Goal: Transaction & Acquisition: Purchase product/service

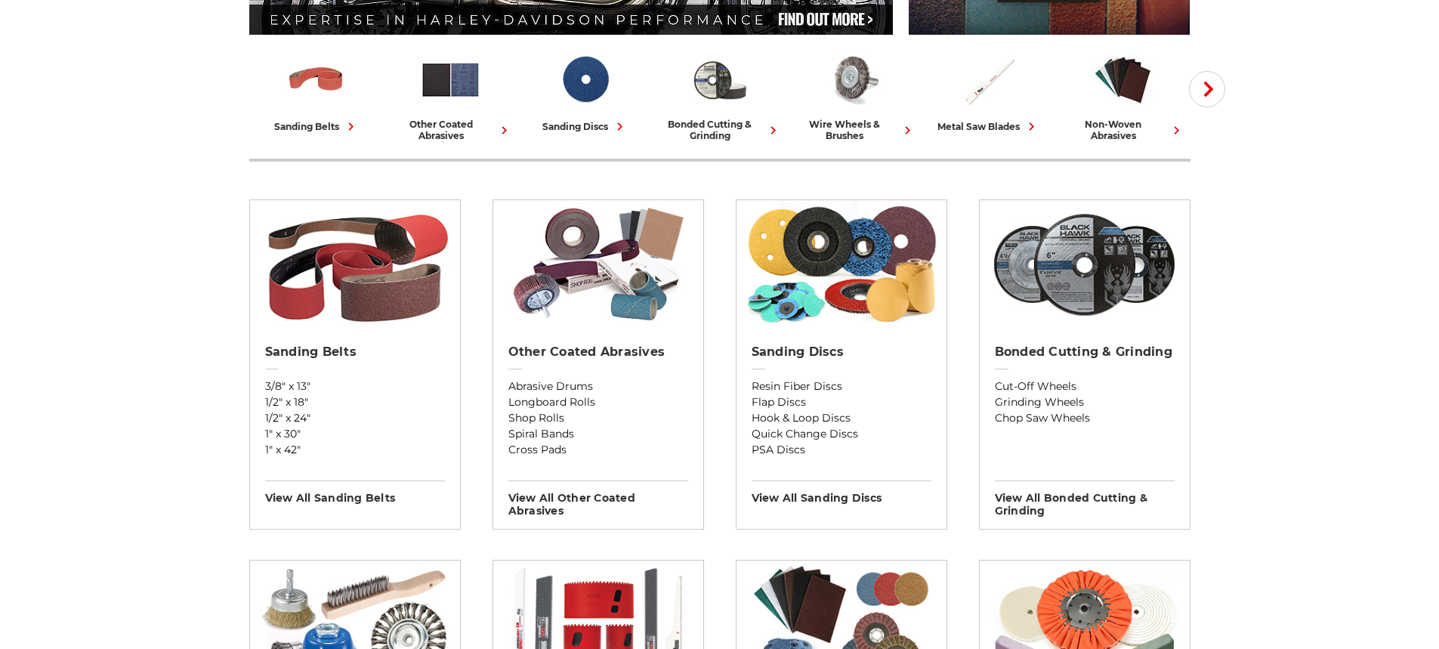
scroll to position [452, 0]
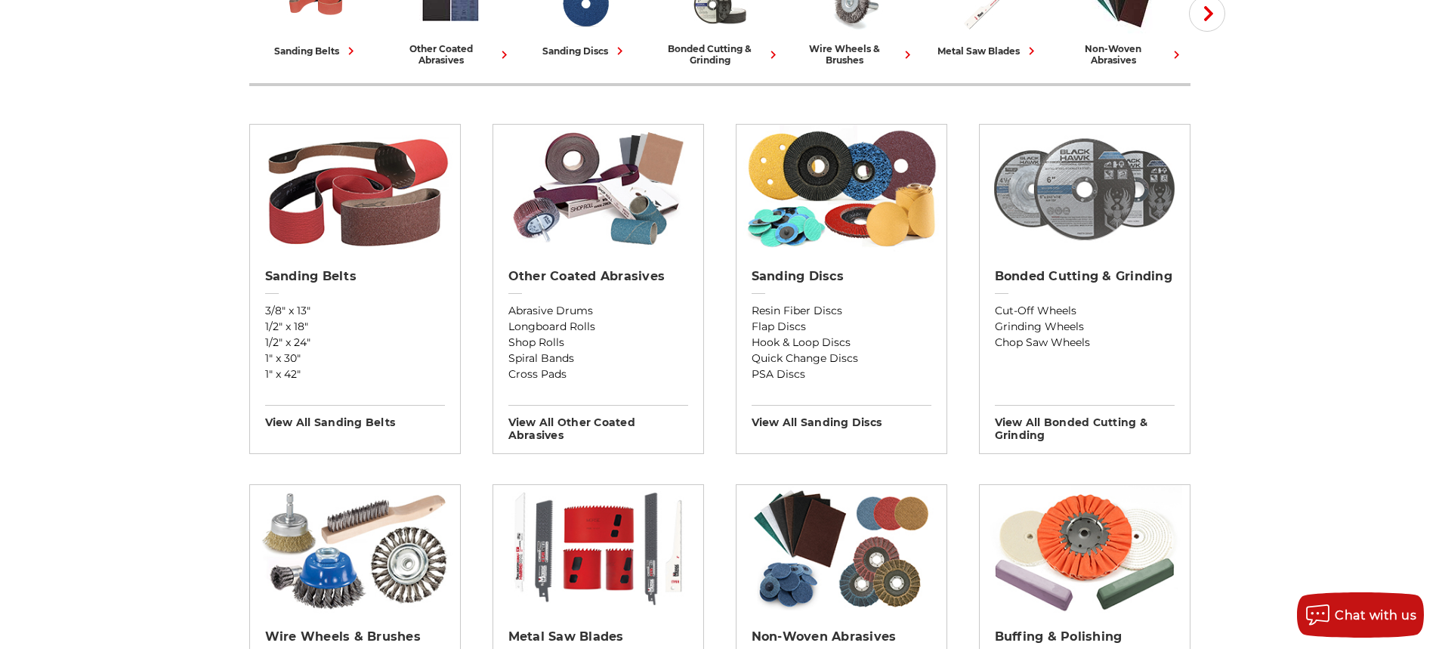
click at [1083, 207] on img at bounding box center [1084, 189] width 196 height 128
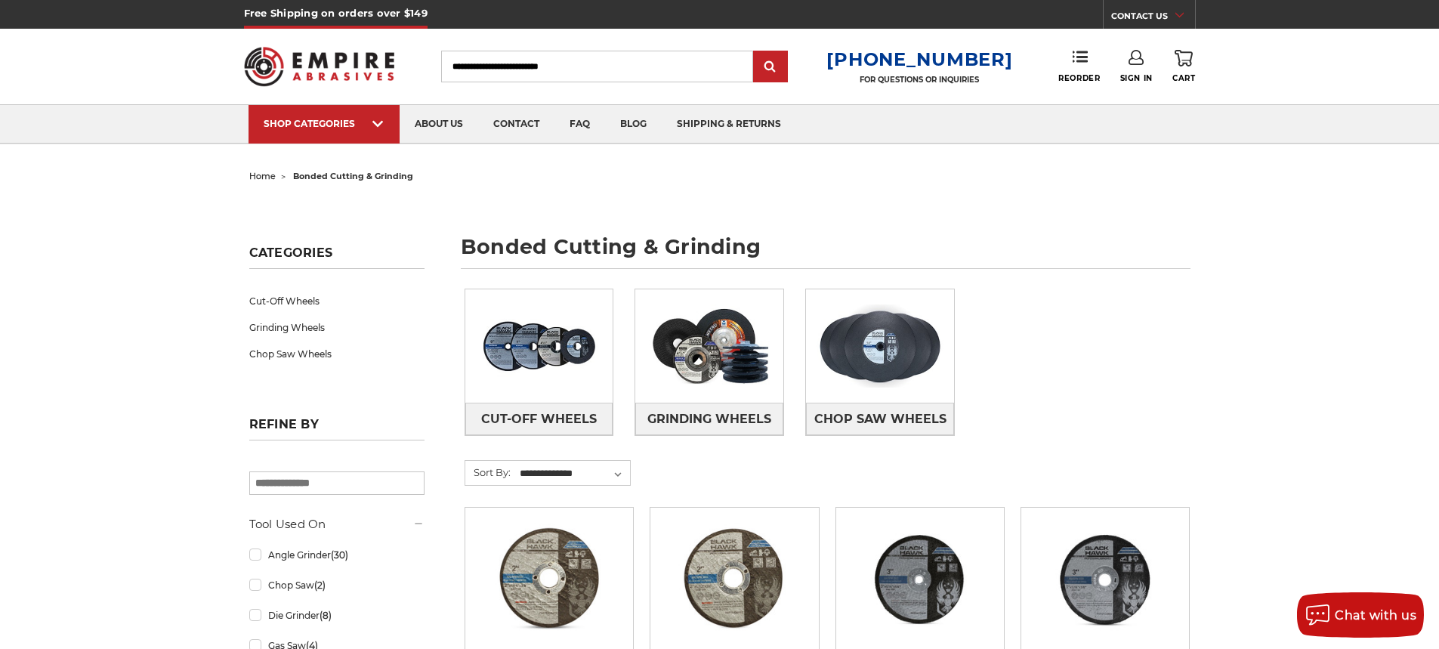
drag, startPoint x: 601, startPoint y: 60, endPoint x: 425, endPoint y: 49, distance: 176.3
click at [425, 49] on div "Toggle menu Menu Search 1-800-816-3824 FOR QUESTIONS OR INQUIRIES Phone Reorder…" at bounding box center [719, 67] width 951 height 76
click at [536, 76] on input "Search" at bounding box center [597, 67] width 312 height 32
drag, startPoint x: 620, startPoint y: 66, endPoint x: 574, endPoint y: 61, distance: 46.3
click at [616, 66] on input "Search" at bounding box center [597, 67] width 312 height 32
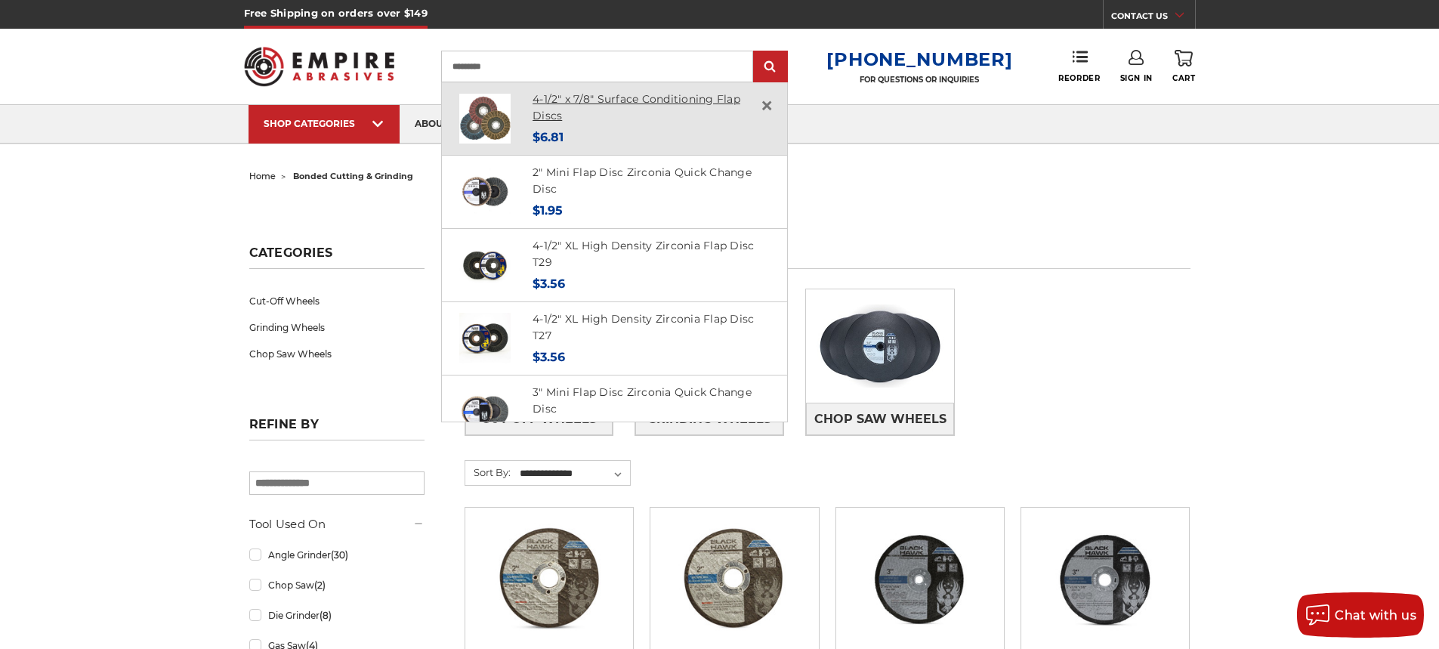
type input "*********"
click at [614, 101] on link "4-1/2" x 7/8" Surface Conditioning Flap Discs" at bounding box center [636, 107] width 208 height 31
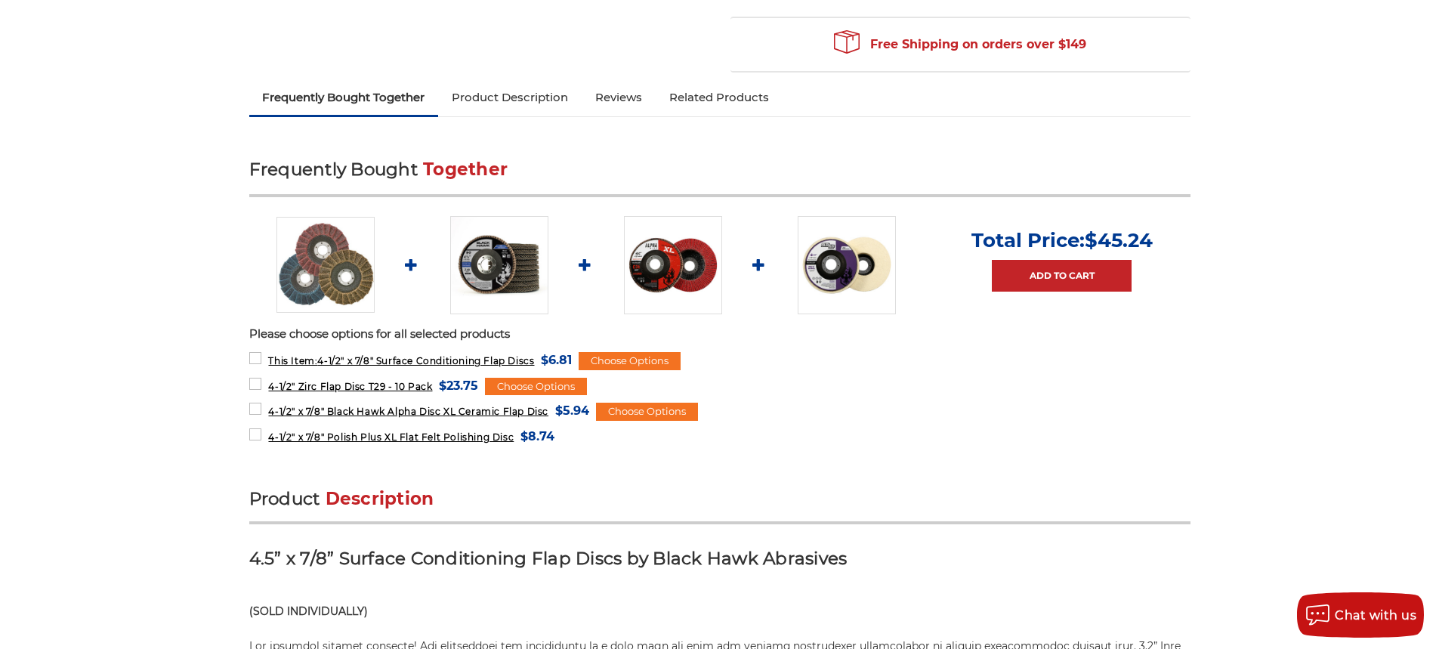
scroll to position [604, 0]
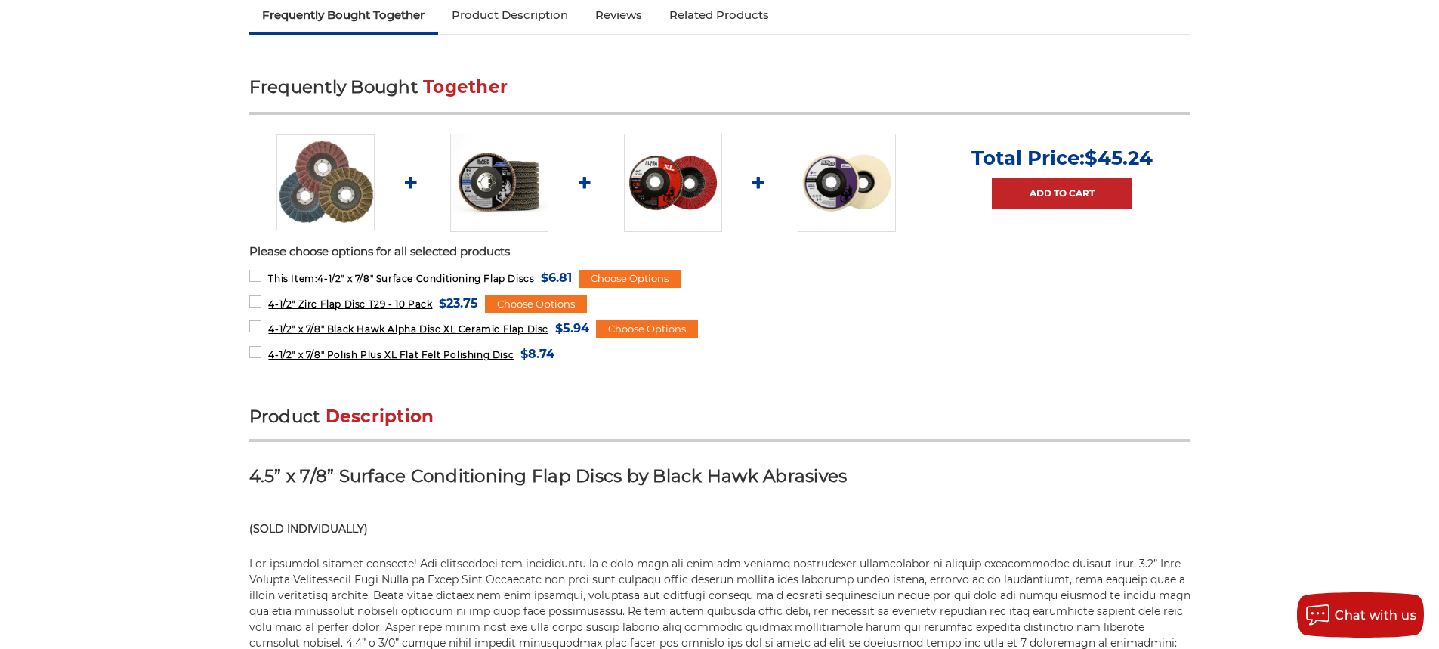
click at [506, 189] on img at bounding box center [499, 183] width 98 height 98
